Goal: Task Accomplishment & Management: Manage account settings

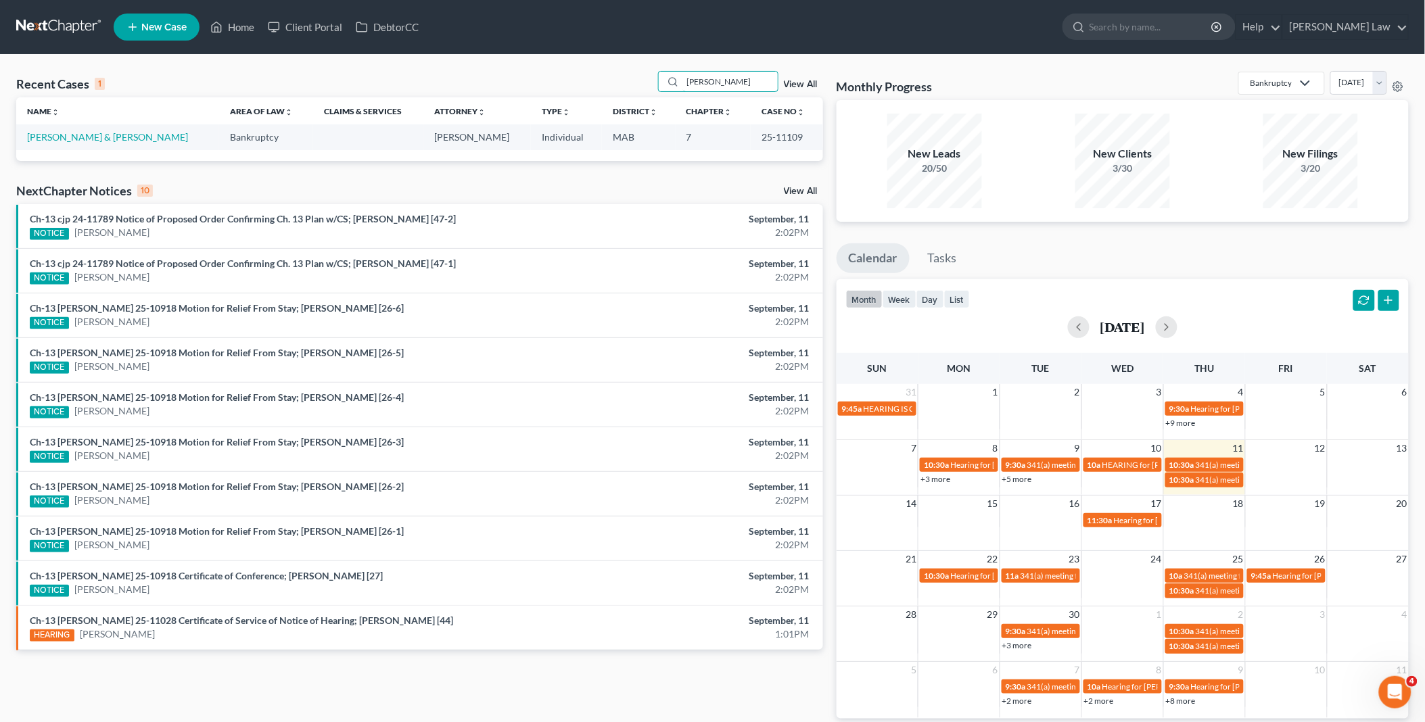
drag, startPoint x: 714, startPoint y: 78, endPoint x: 484, endPoint y: 72, distance: 230.0
click at [490, 73] on div "Recent Cases 1 [PERSON_NAME] View All" at bounding box center [419, 84] width 807 height 26
click at [691, 92] on div "Recent Cases 1 i View All" at bounding box center [419, 84] width 807 height 26
click at [720, 91] on div "i" at bounding box center [718, 81] width 120 height 21
drag, startPoint x: 647, startPoint y: 74, endPoint x: 634, endPoint y: 72, distance: 13.8
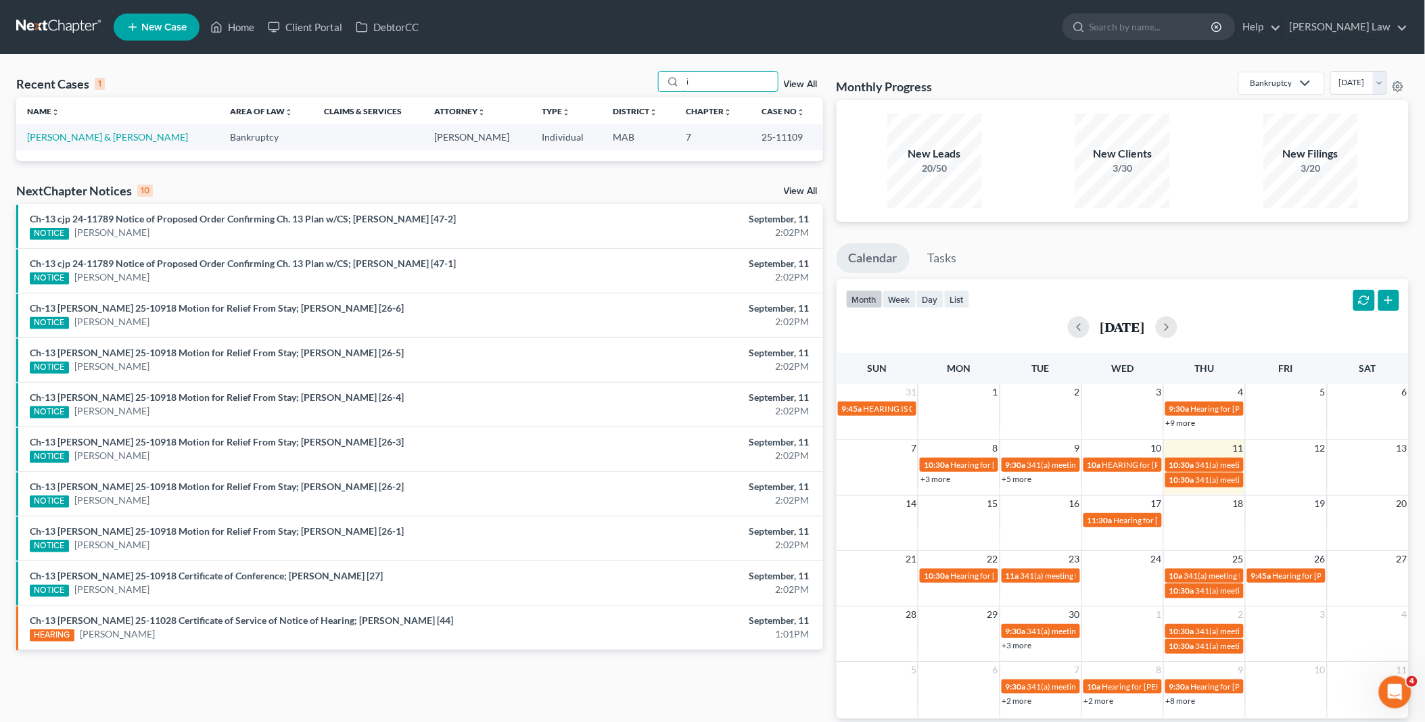
click at [634, 72] on div "Recent Cases 1 i View All" at bounding box center [419, 84] width 807 height 26
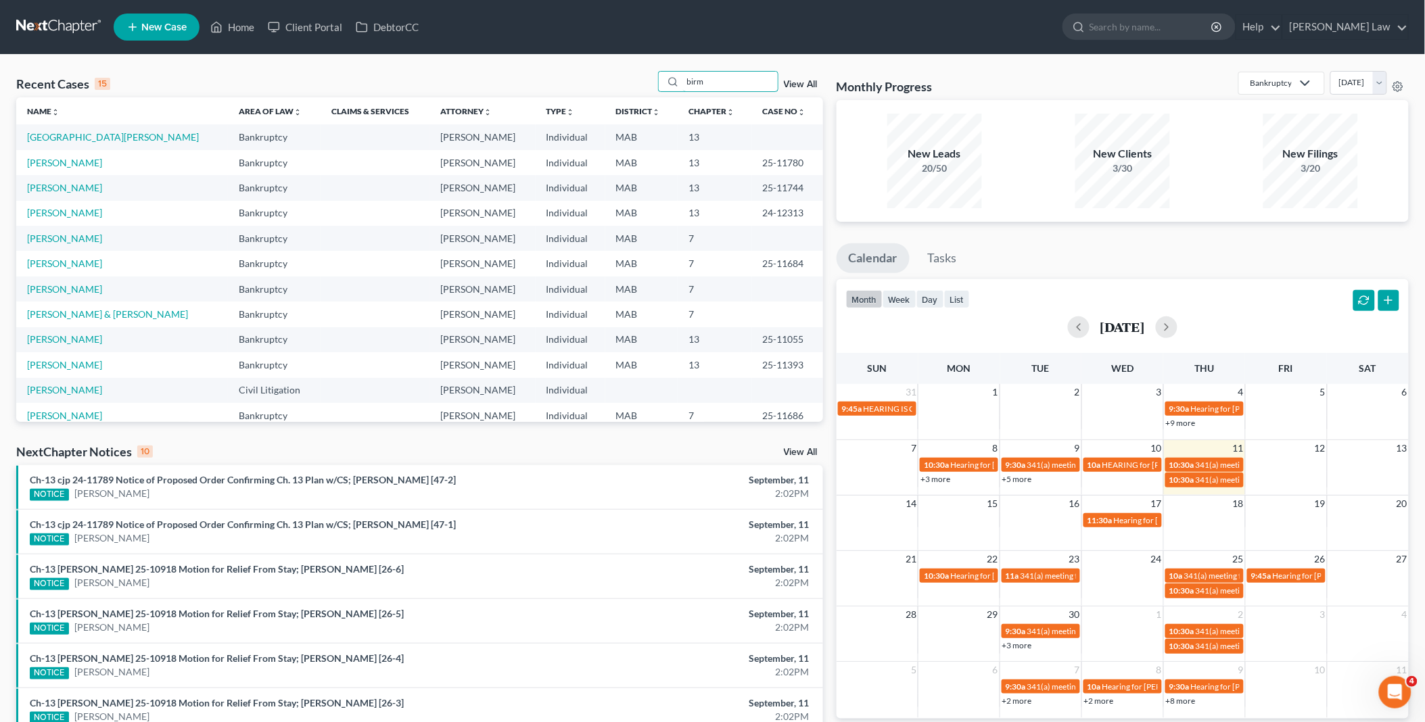
type input "birm"
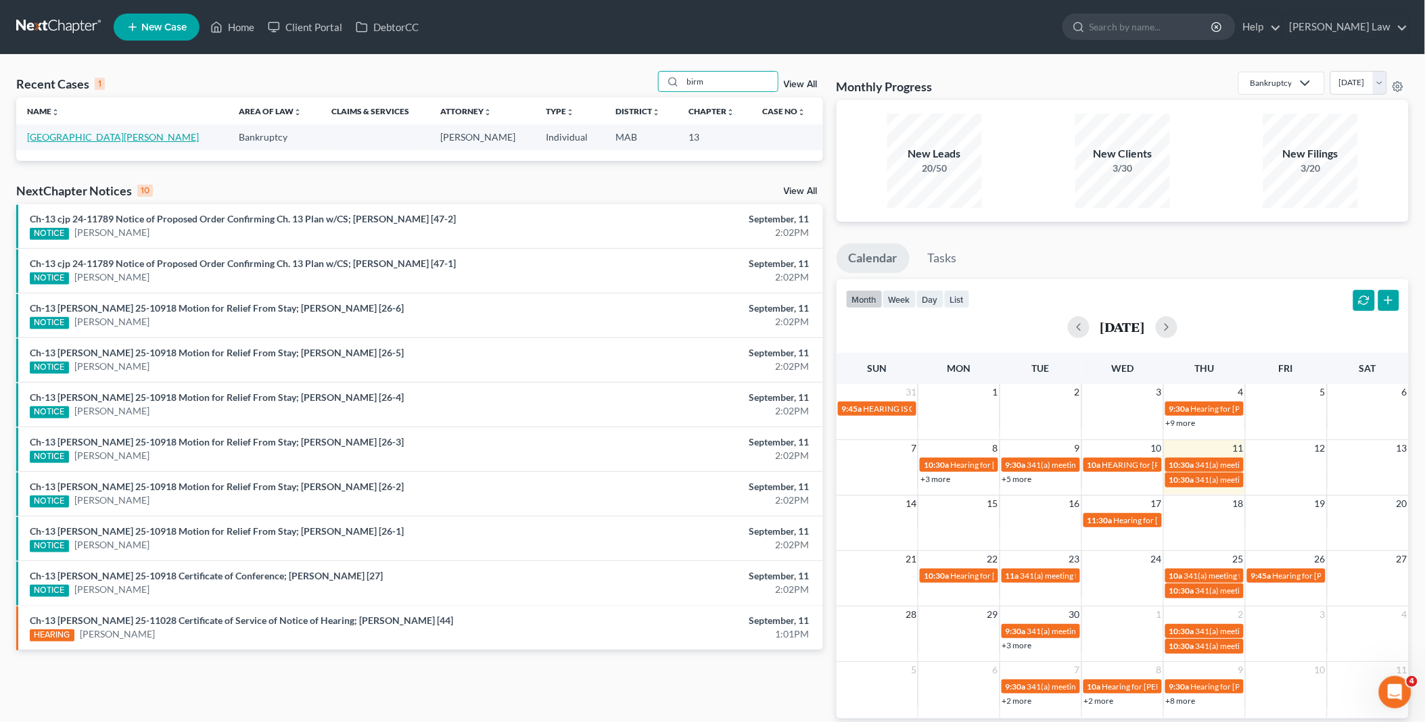
click at [58, 139] on link "[GEOGRAPHIC_DATA][PERSON_NAME]" at bounding box center [113, 136] width 172 height 11
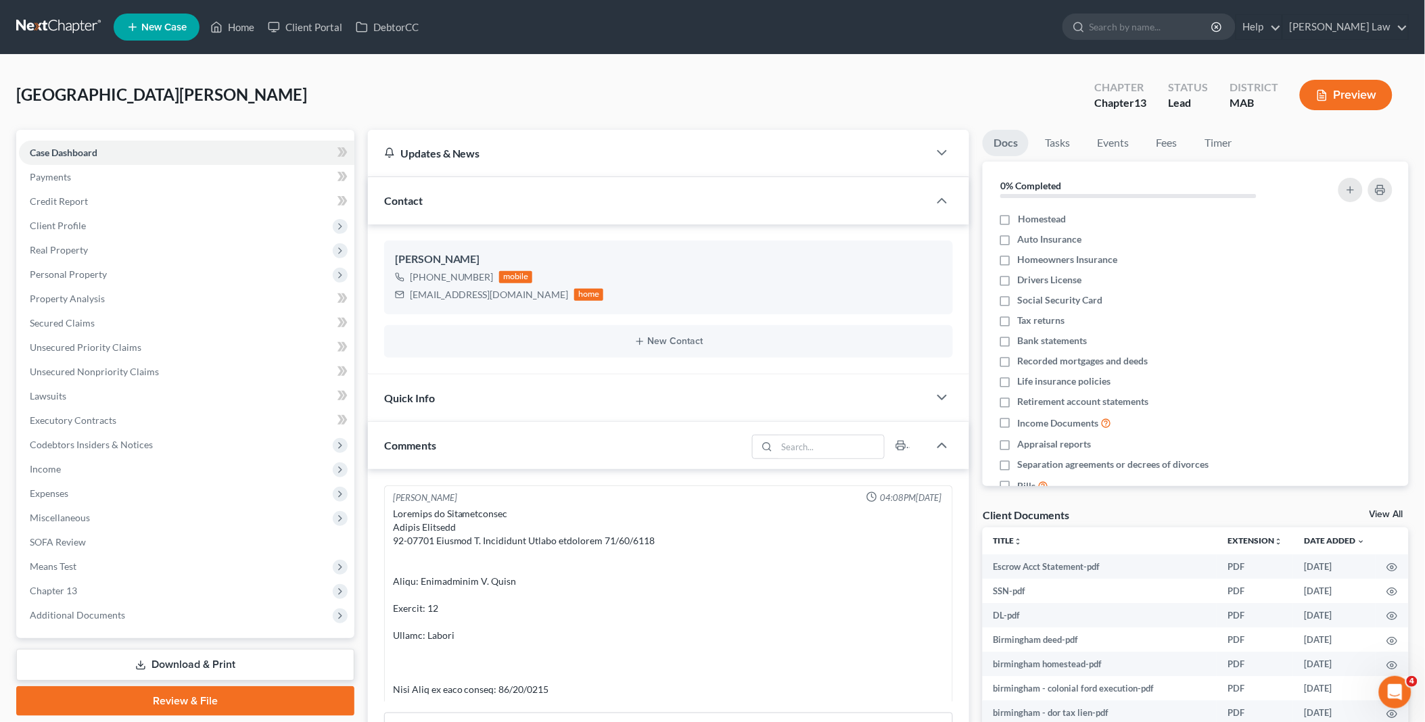
scroll to position [6367, 0]
click at [1388, 511] on link "View All" at bounding box center [1386, 514] width 34 height 9
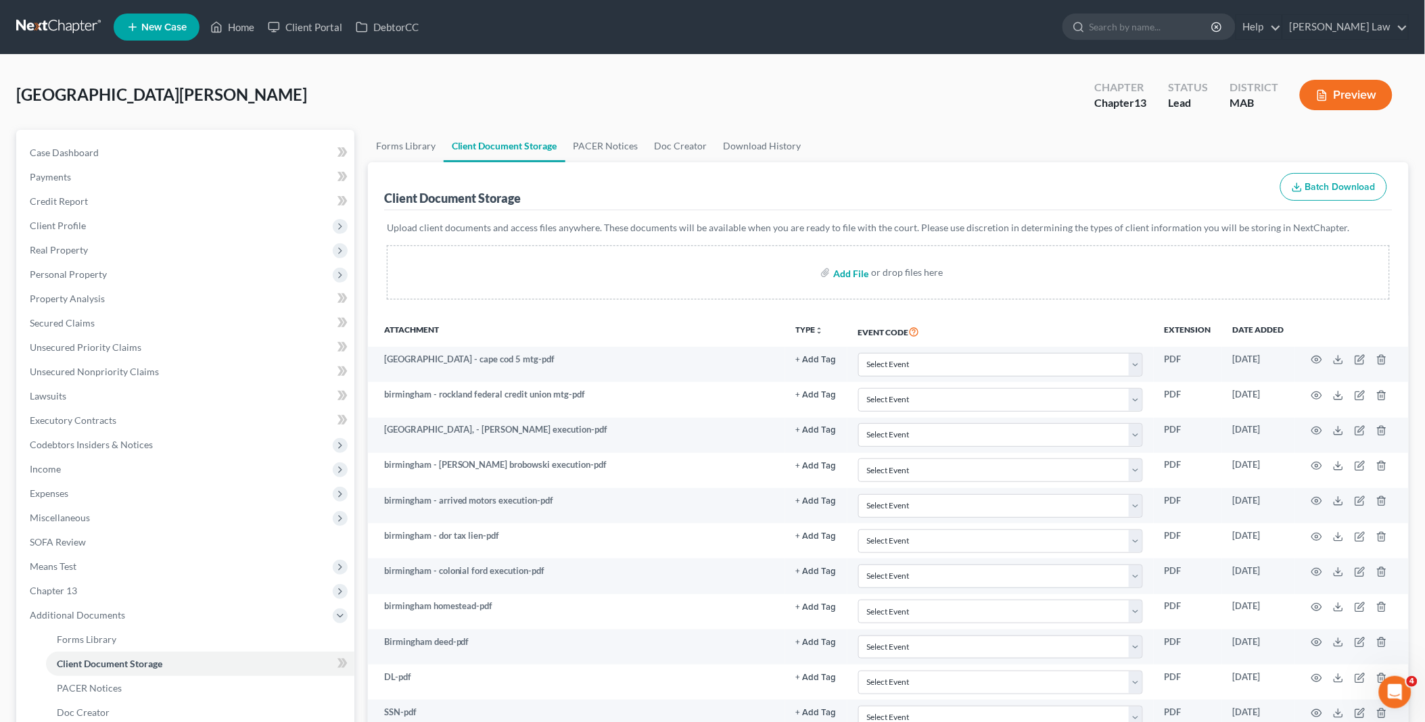
click at [853, 274] on input "file" at bounding box center [849, 272] width 32 height 24
type input "C:\fakepath\birmingham home insurance_Redacted.pdf"
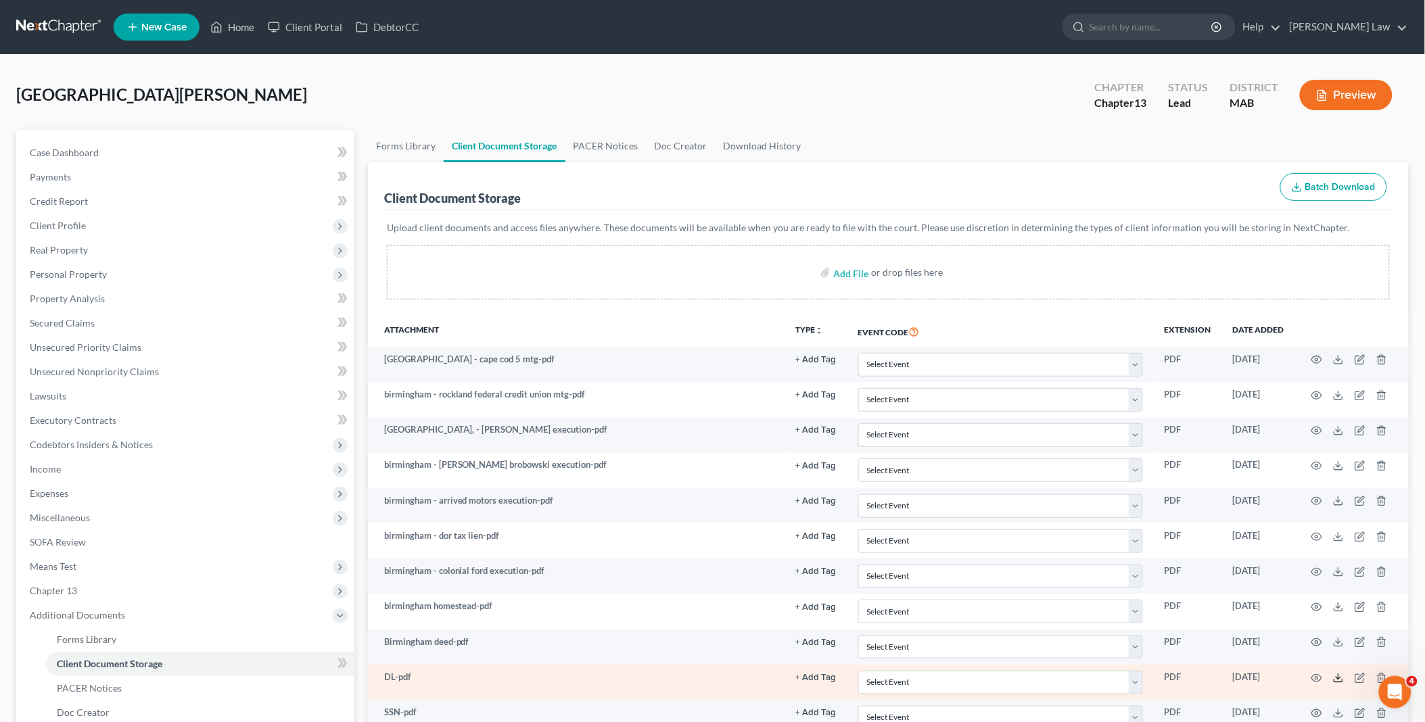
click at [1338, 679] on icon at bounding box center [1338, 678] width 11 height 11
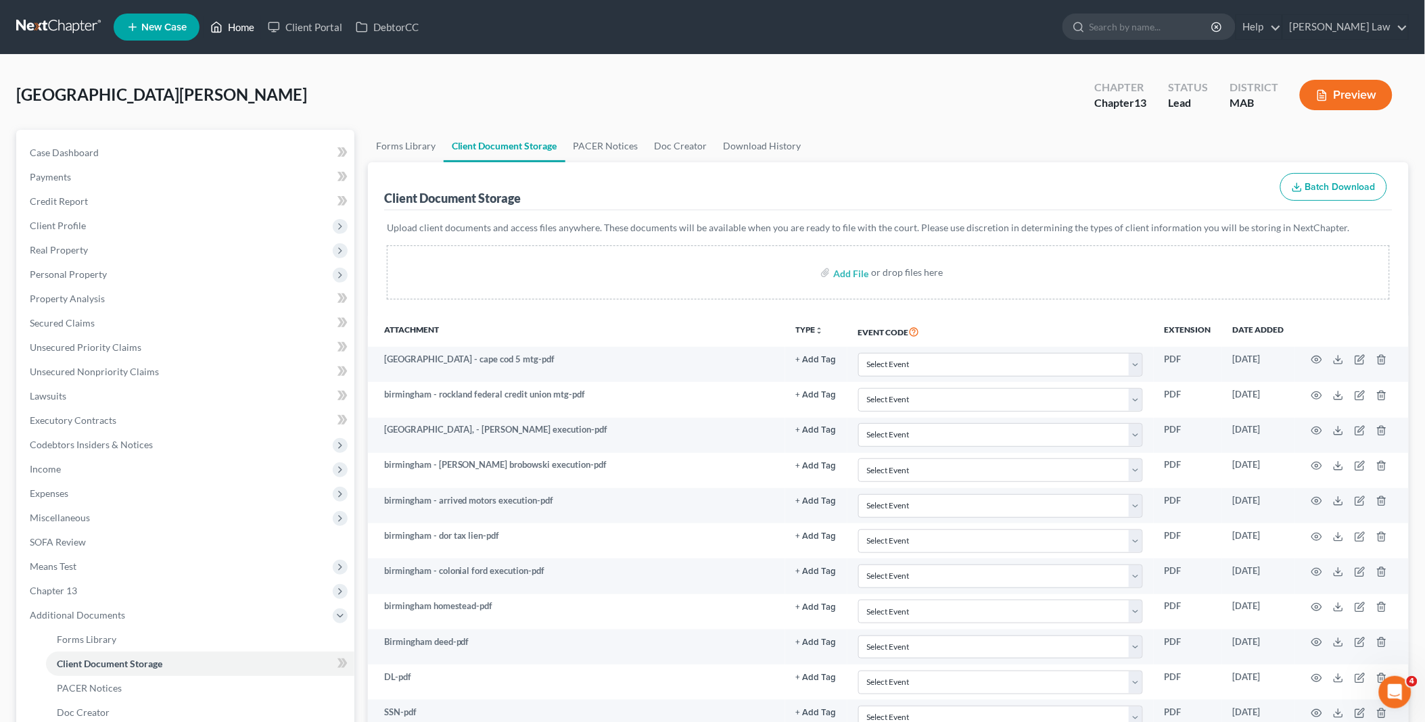
click at [247, 26] on link "Home" at bounding box center [232, 27] width 57 height 24
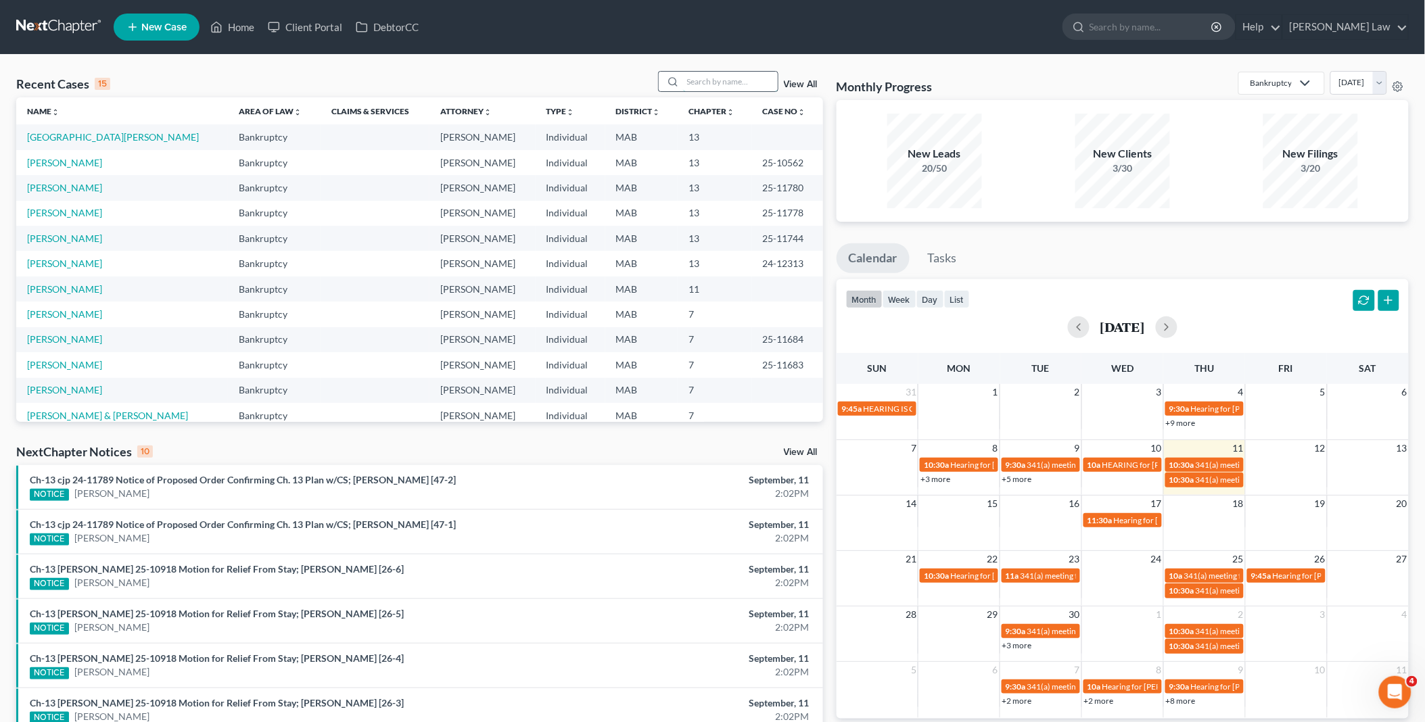
click at [699, 84] on input "search" at bounding box center [730, 82] width 95 height 20
type input "brend"
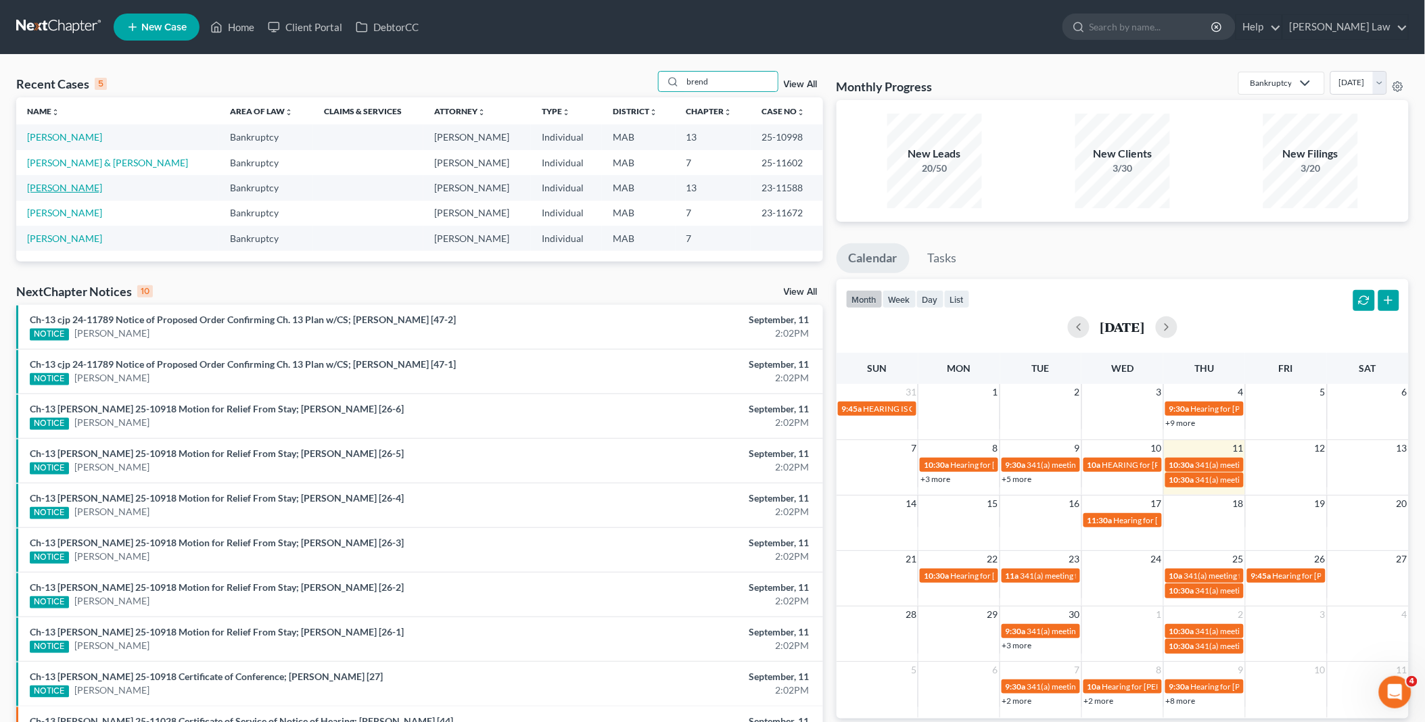
click at [76, 185] on link "[PERSON_NAME]" at bounding box center [64, 187] width 75 height 11
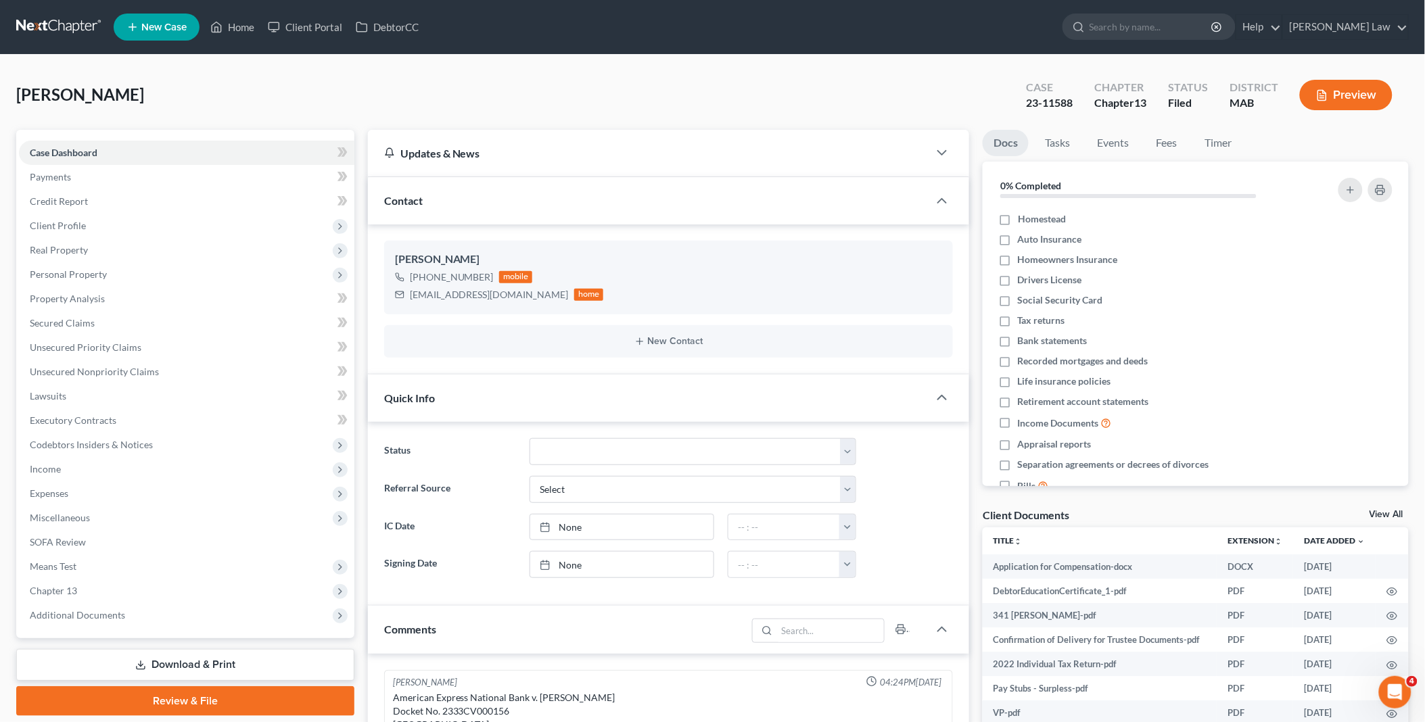
scroll to position [1063, 0]
click at [1380, 511] on link "View All" at bounding box center [1386, 514] width 34 height 9
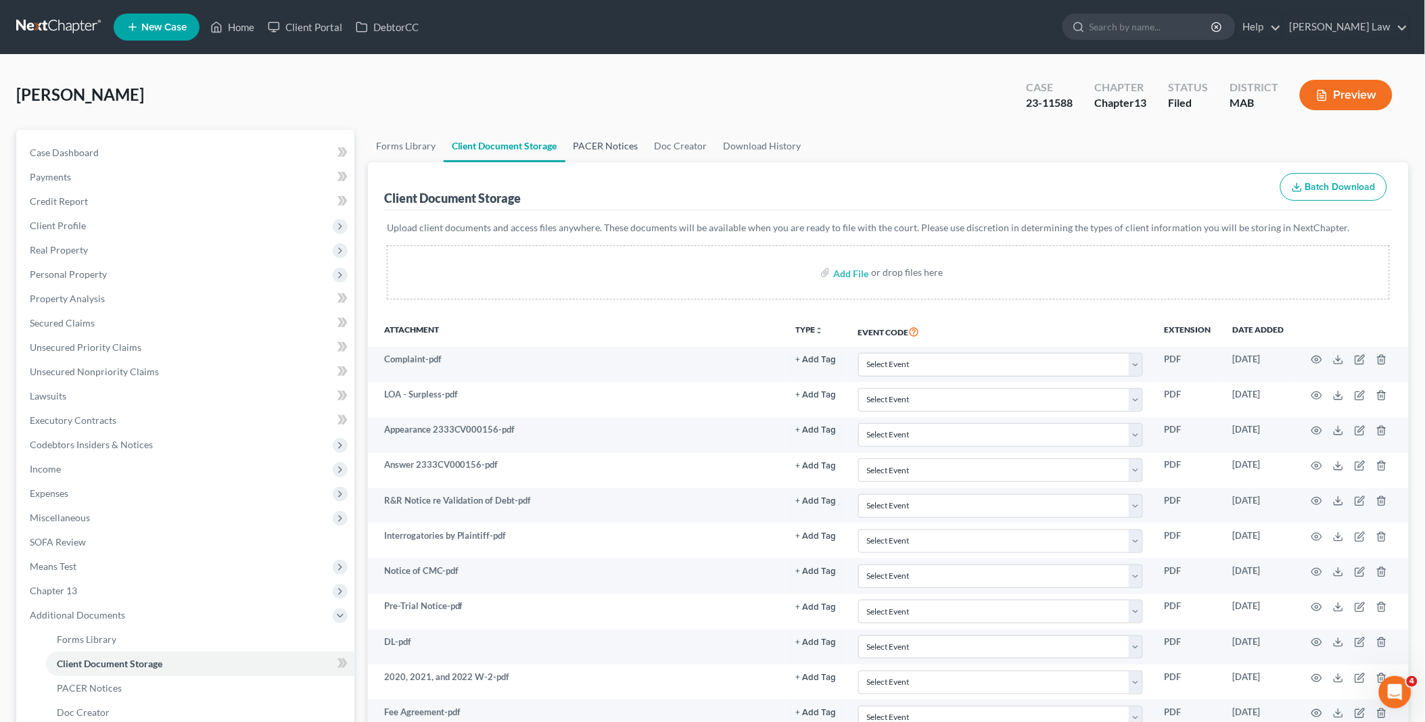
click at [600, 138] on link "PACER Notices" at bounding box center [605, 146] width 81 height 32
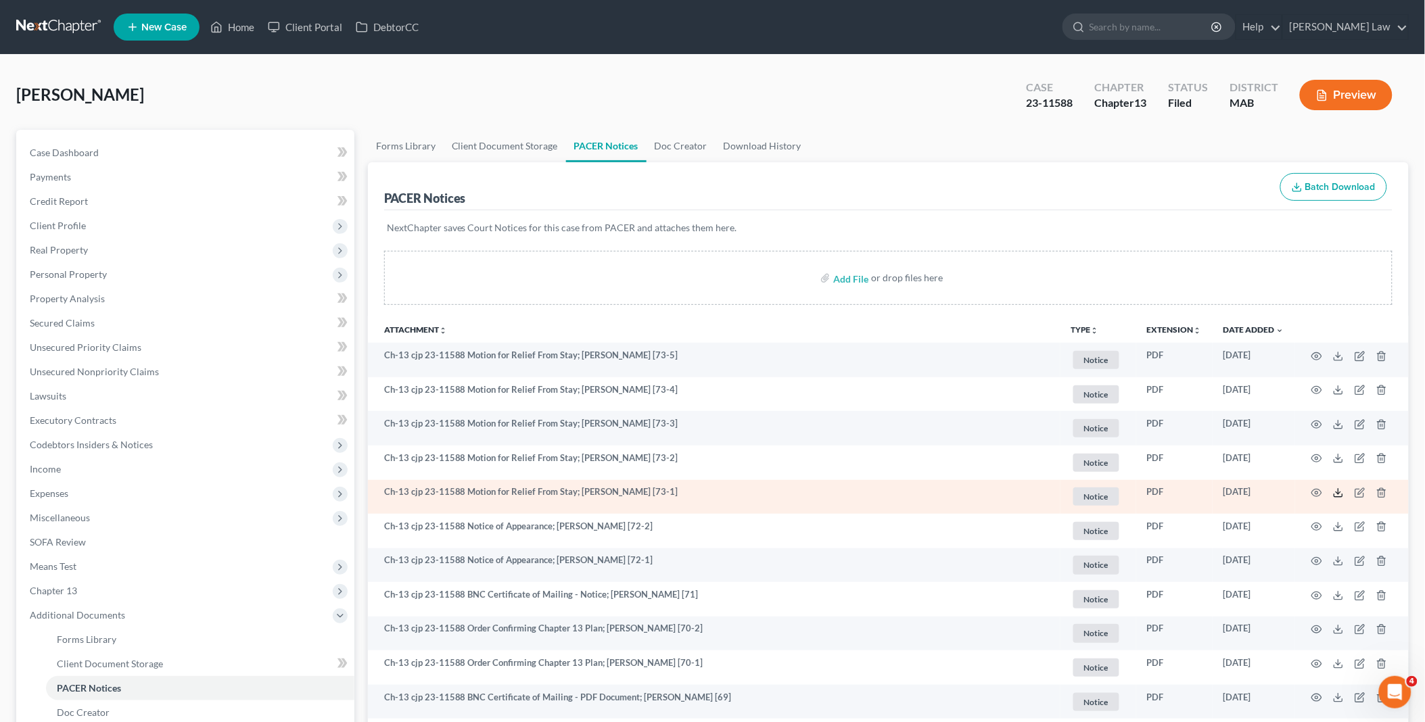
click at [1339, 492] on icon at bounding box center [1338, 493] width 11 height 11
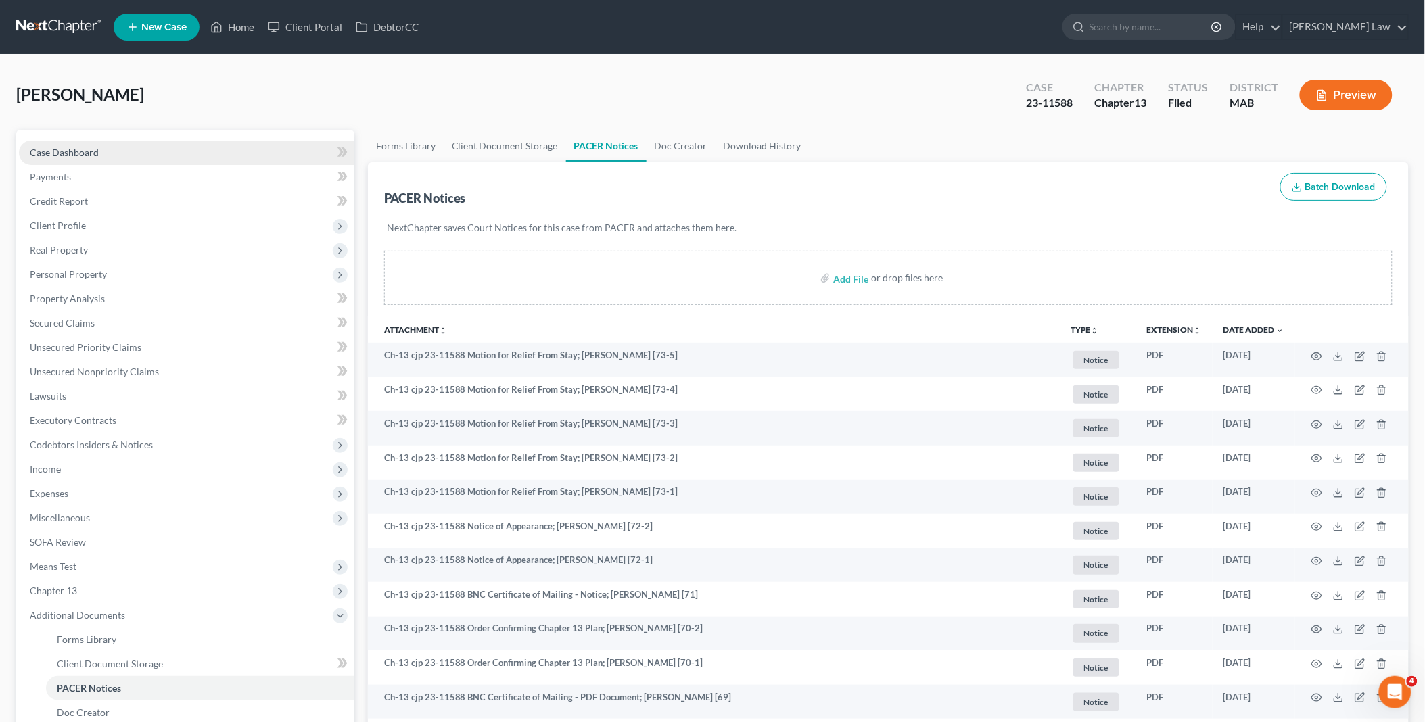
click at [112, 151] on link "Case Dashboard" at bounding box center [186, 153] width 335 height 24
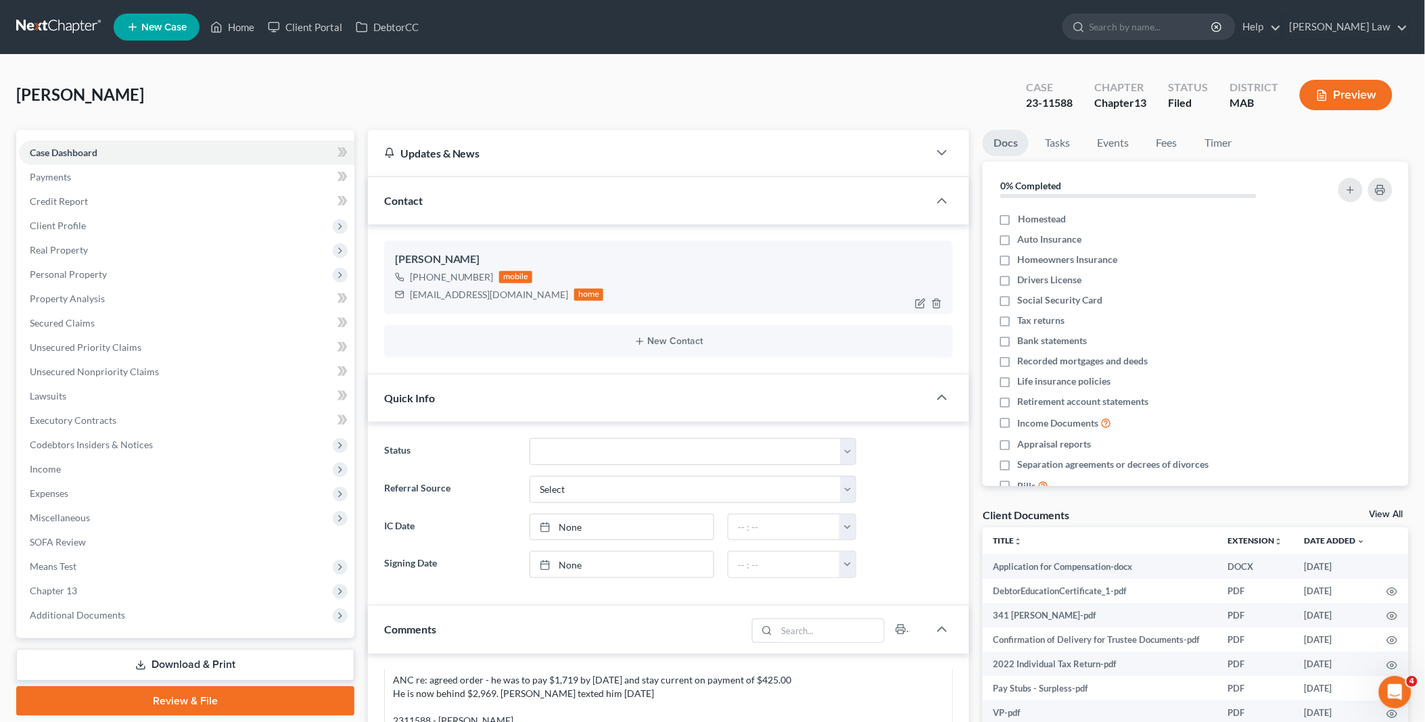
drag, startPoint x: 1384, startPoint y: 511, endPoint x: 781, endPoint y: 275, distance: 647.7
click at [1384, 511] on link "View All" at bounding box center [1386, 514] width 34 height 9
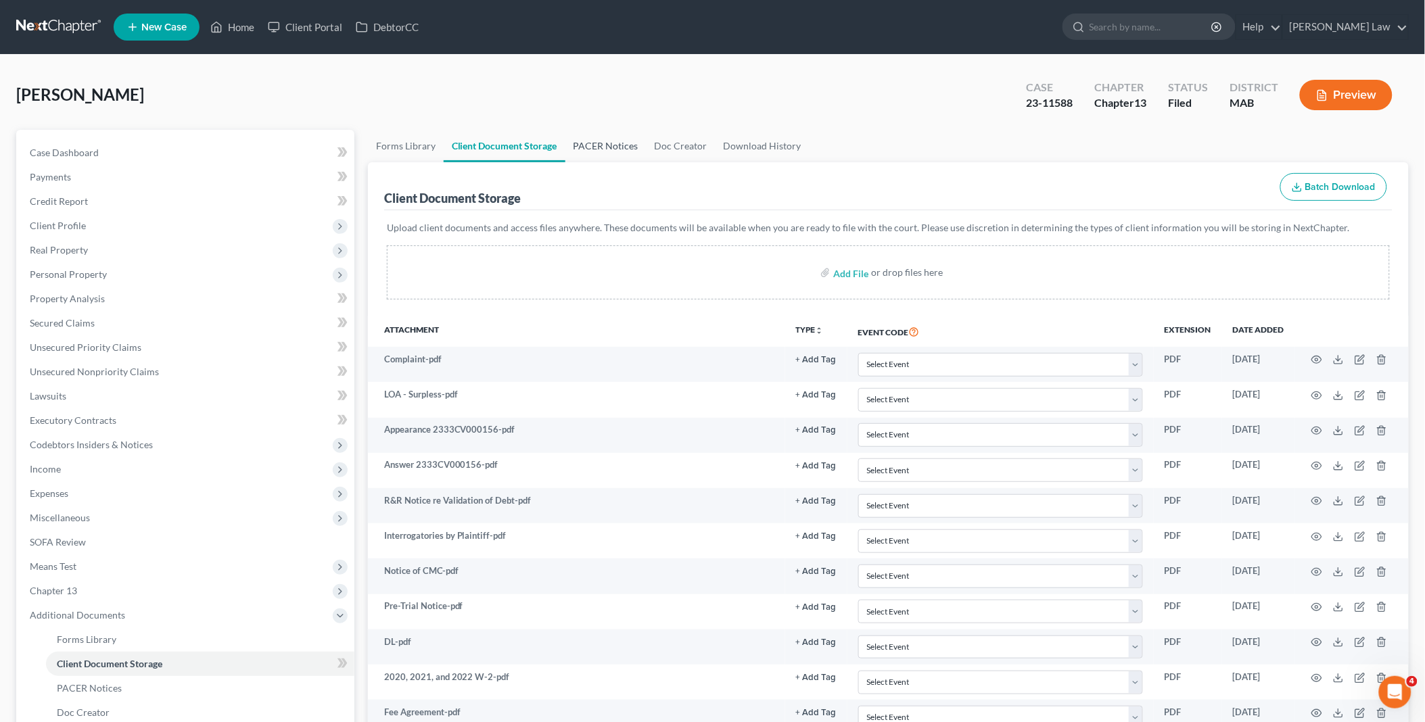
click at [609, 146] on link "PACER Notices" at bounding box center [605, 146] width 81 height 32
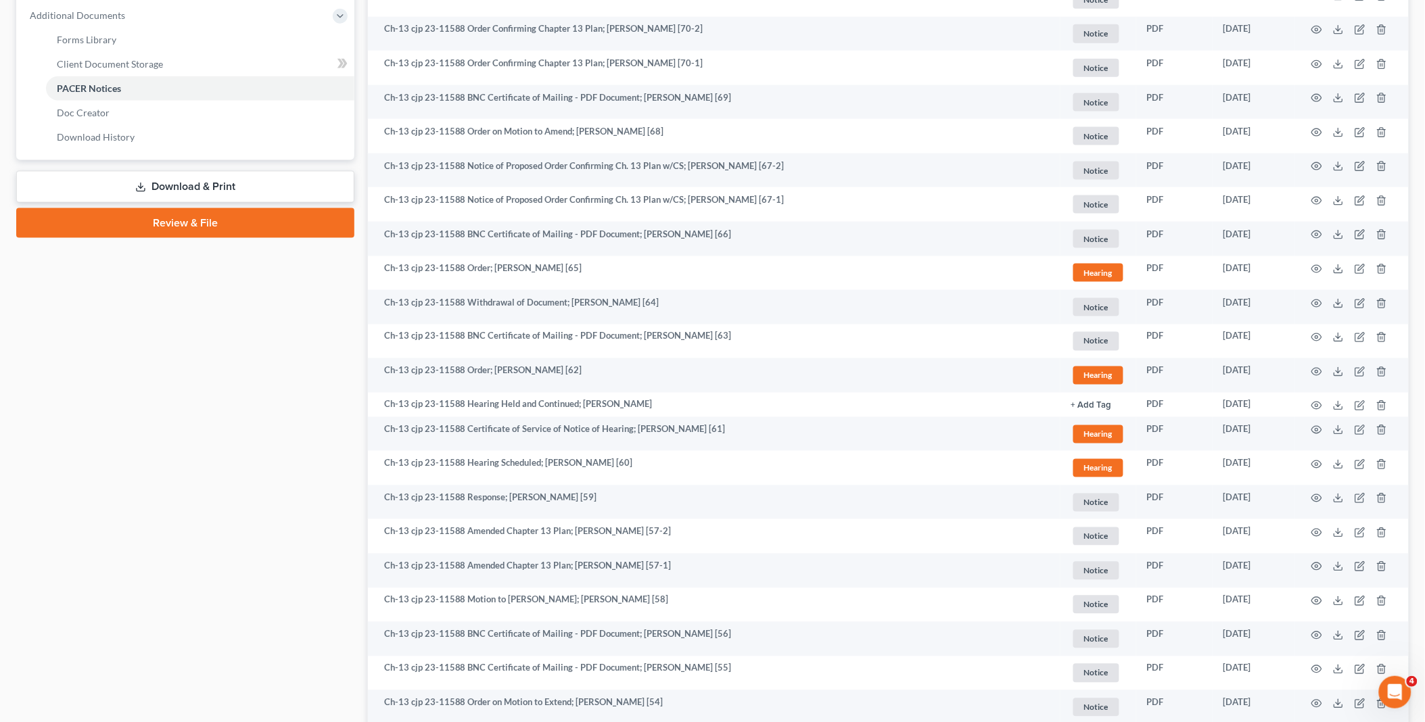
scroll to position [600, 0]
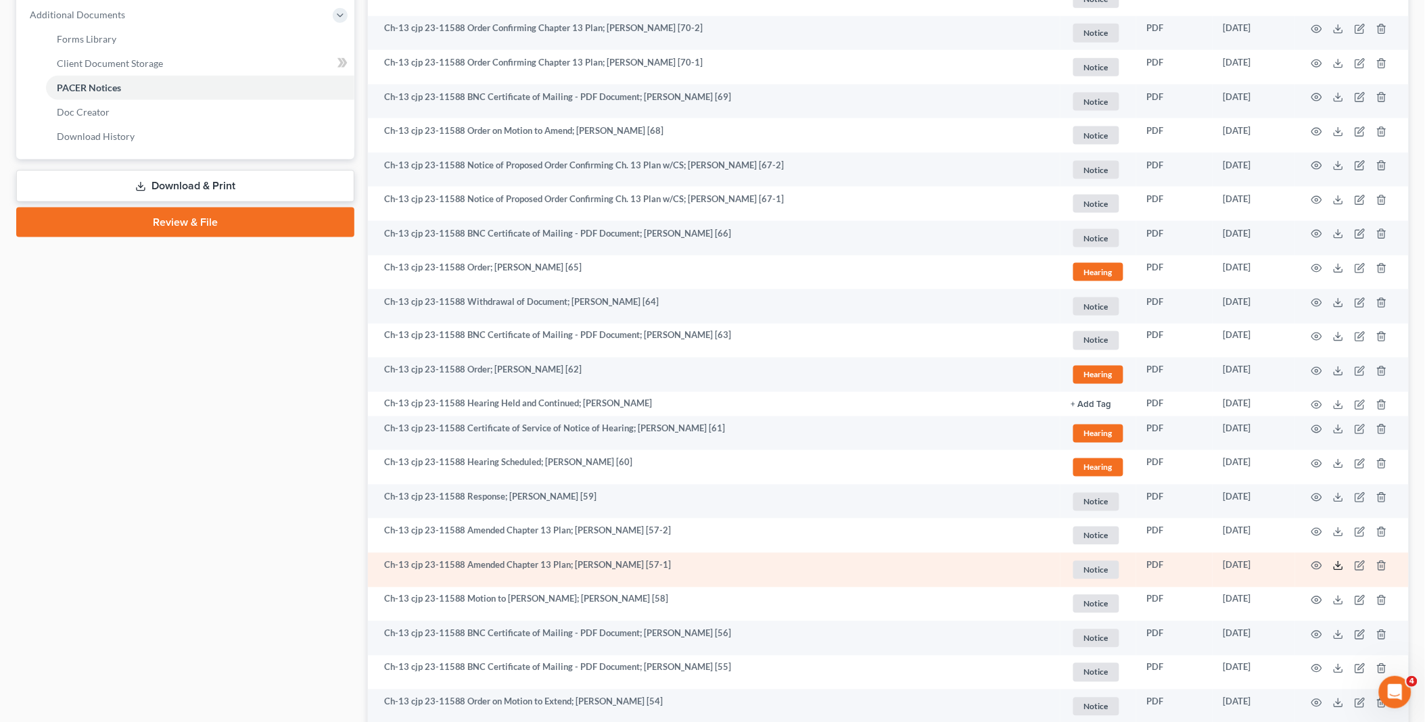
click at [1338, 564] on line at bounding box center [1338, 564] width 0 height 5
